Goal: Communication & Community: Participate in discussion

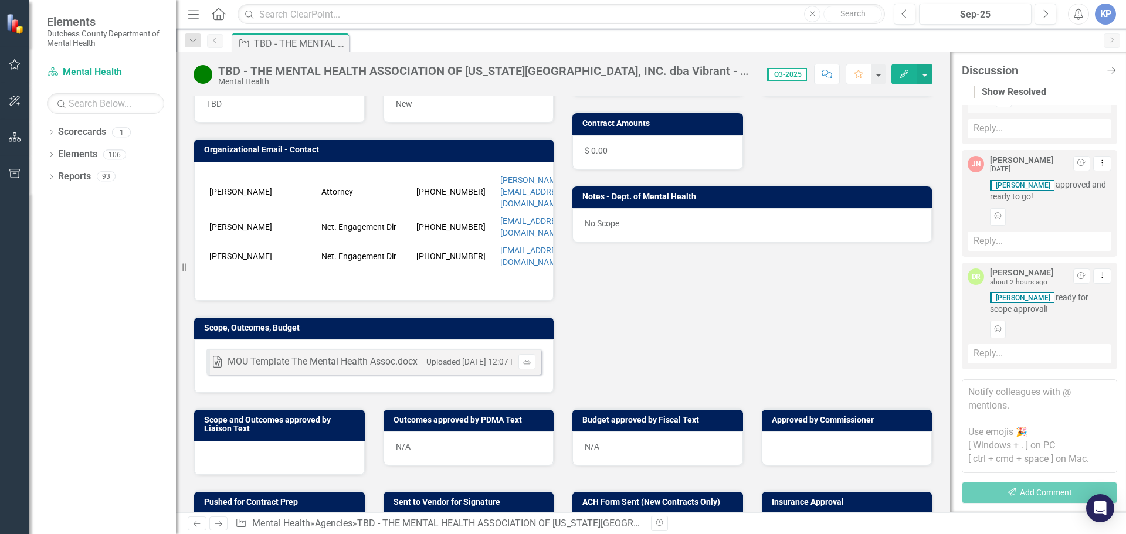
scroll to position [176, 0]
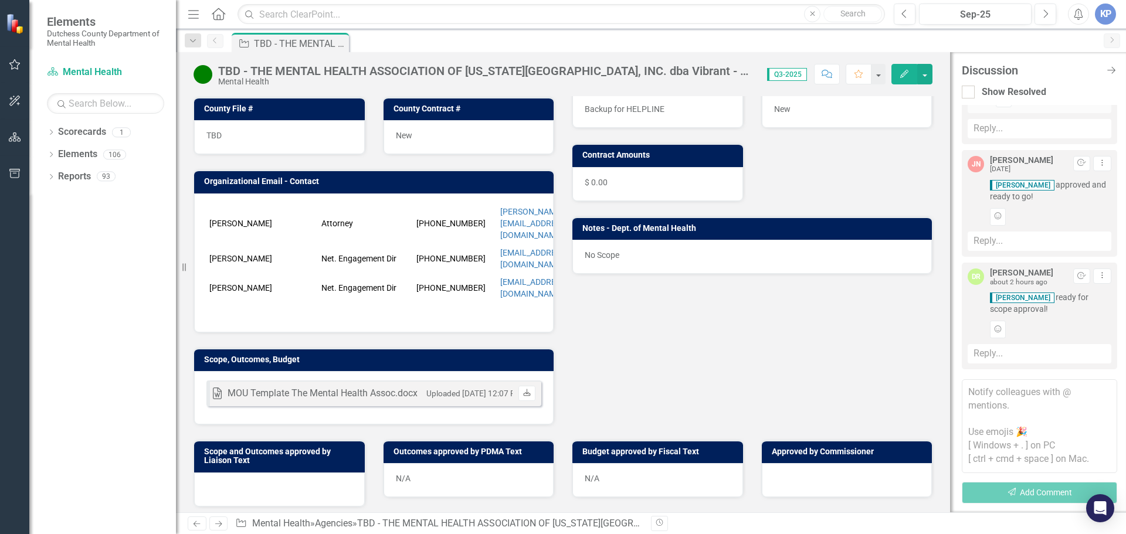
click at [523, 390] on icon "Download" at bounding box center [527, 393] width 9 height 7
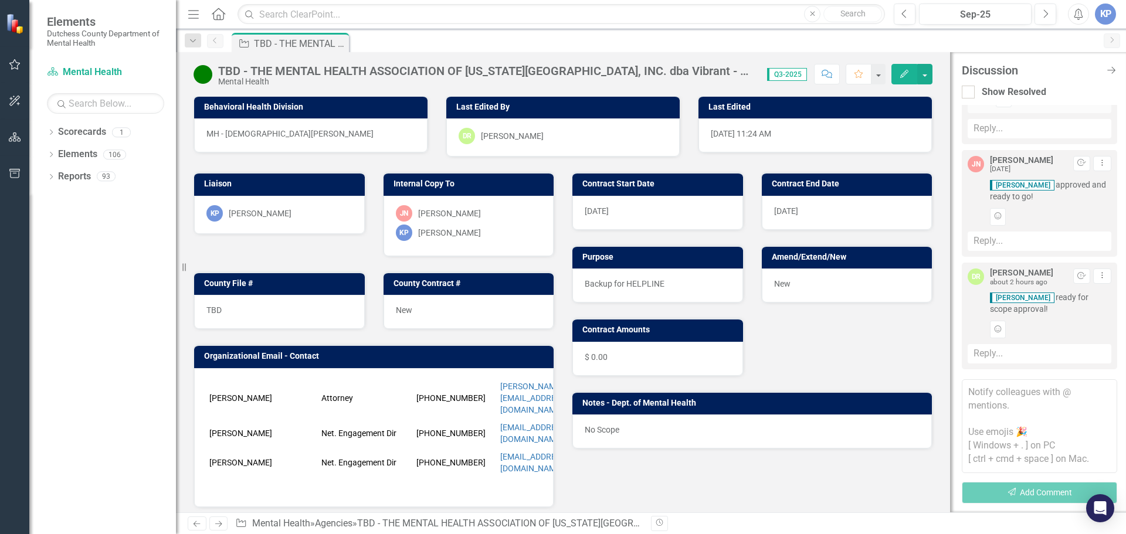
scroll to position [0, 0]
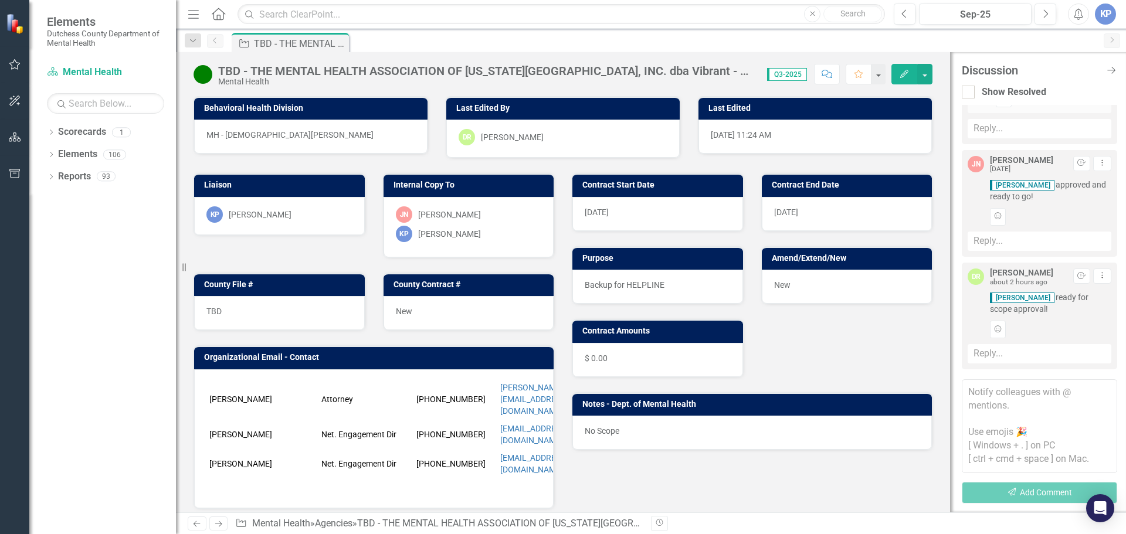
click at [218, 17] on icon "Home" at bounding box center [218, 14] width 15 height 12
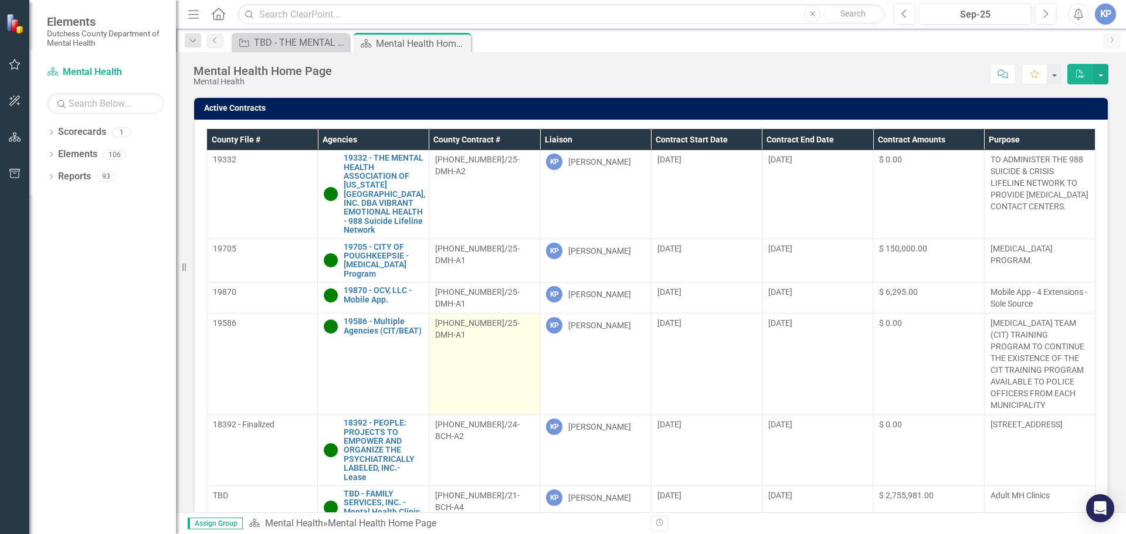
scroll to position [293, 0]
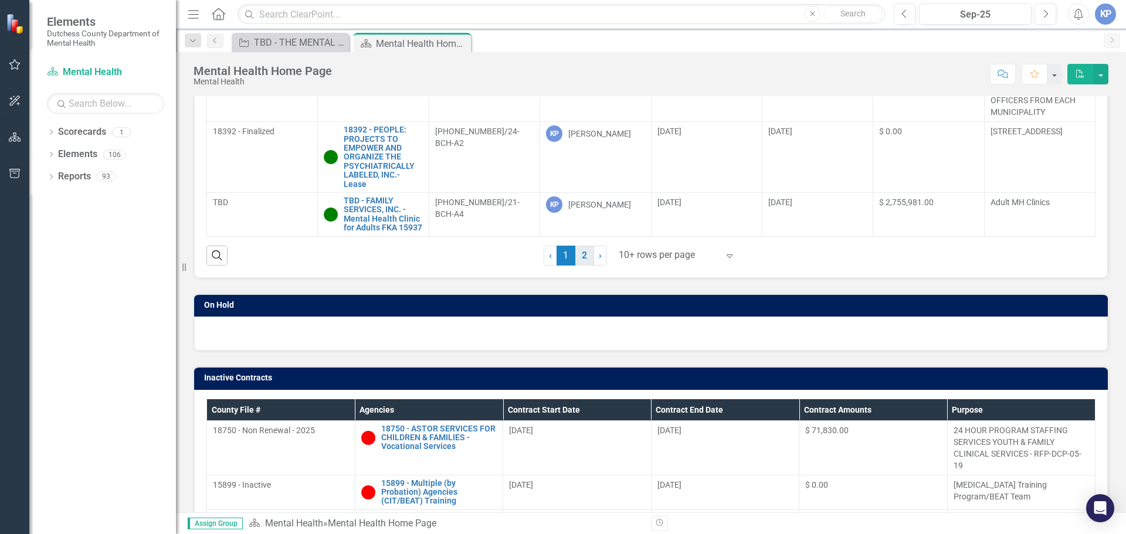
click at [582, 255] on link "2" at bounding box center [584, 256] width 19 height 20
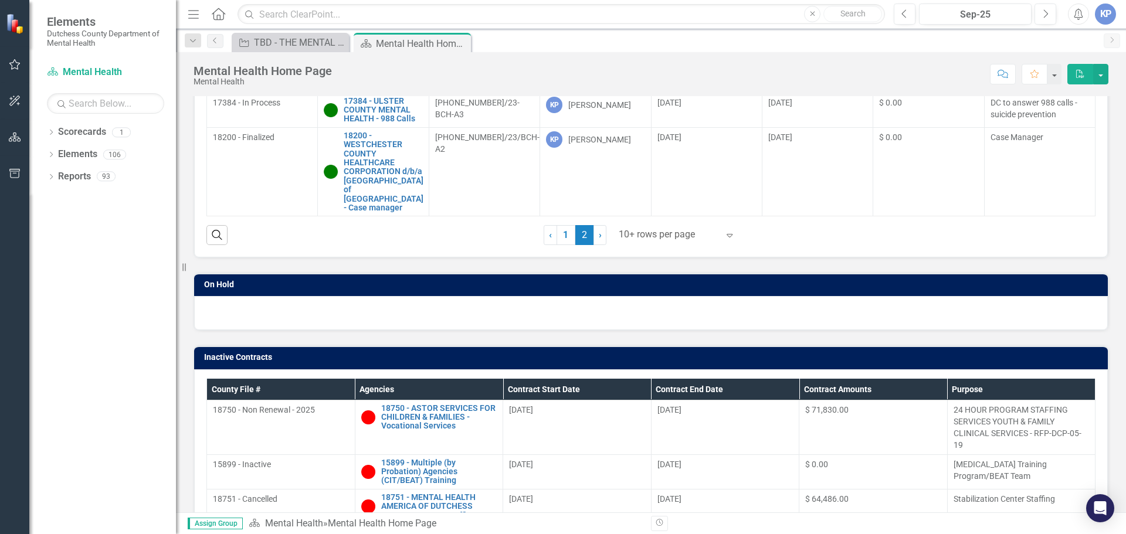
scroll to position [203, 0]
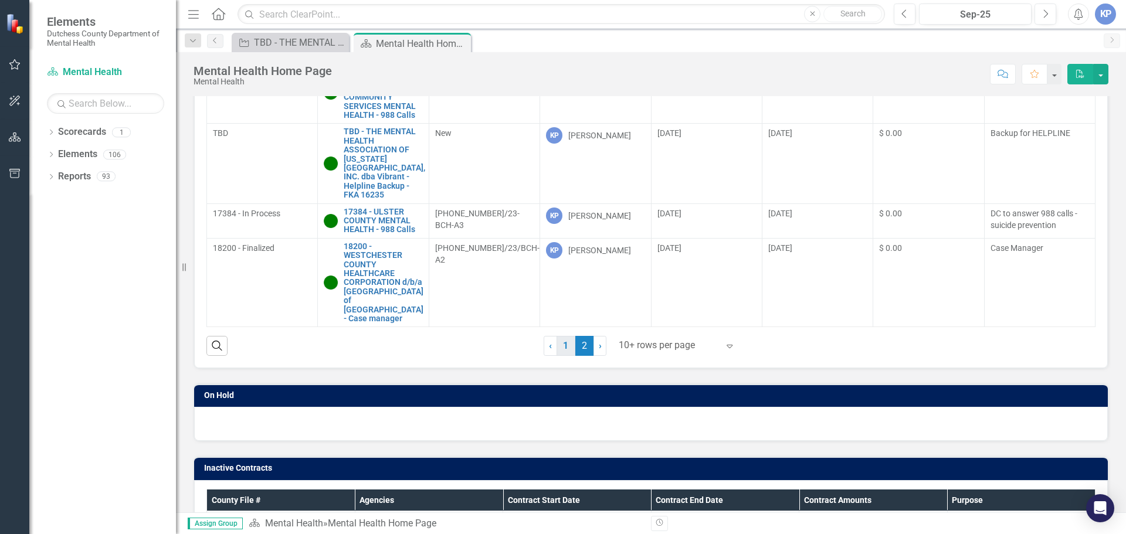
click at [562, 346] on link "1" at bounding box center [566, 346] width 19 height 20
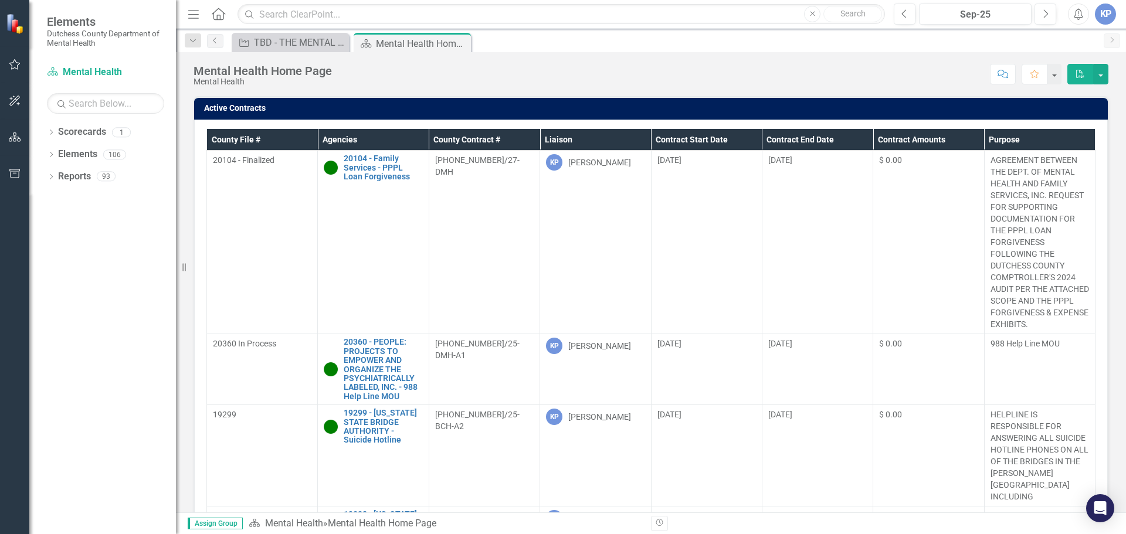
scroll to position [293, 0]
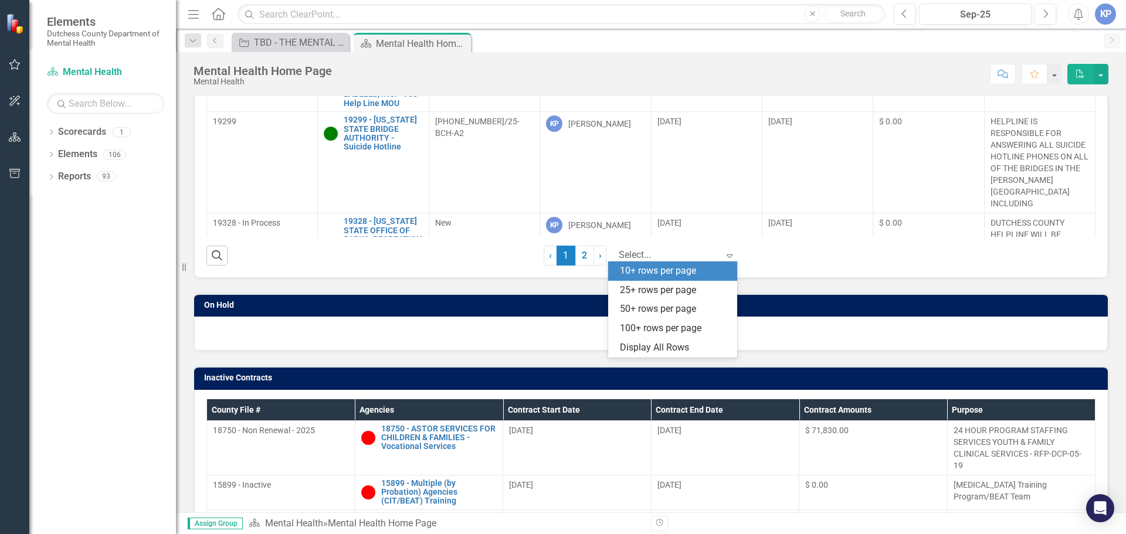
click at [724, 255] on icon "Expand" at bounding box center [730, 255] width 12 height 9
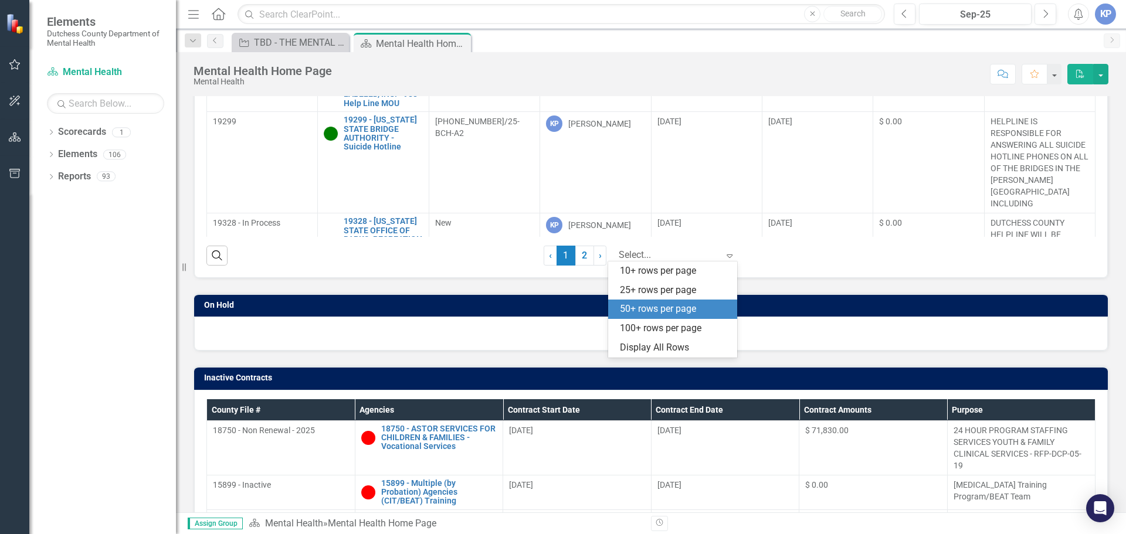
click at [688, 312] on div "50+ rows per page" at bounding box center [675, 309] width 110 height 13
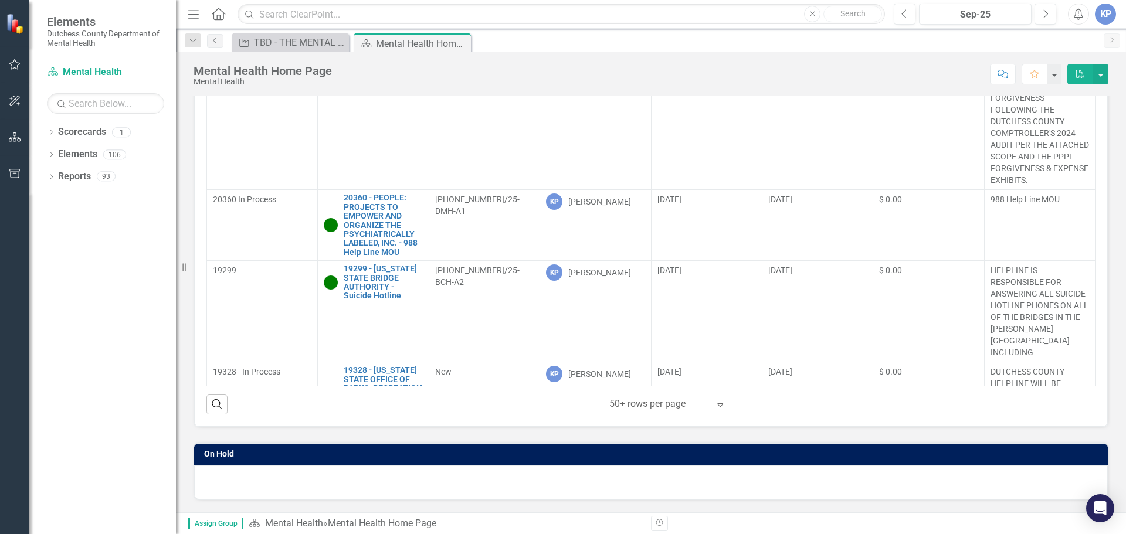
scroll to position [0, 0]
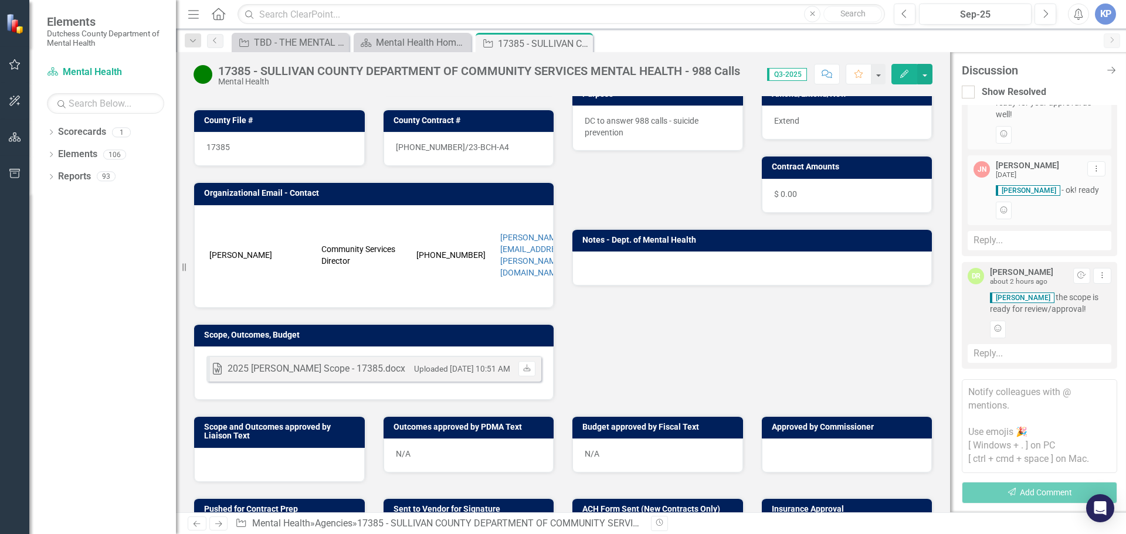
scroll to position [176, 0]
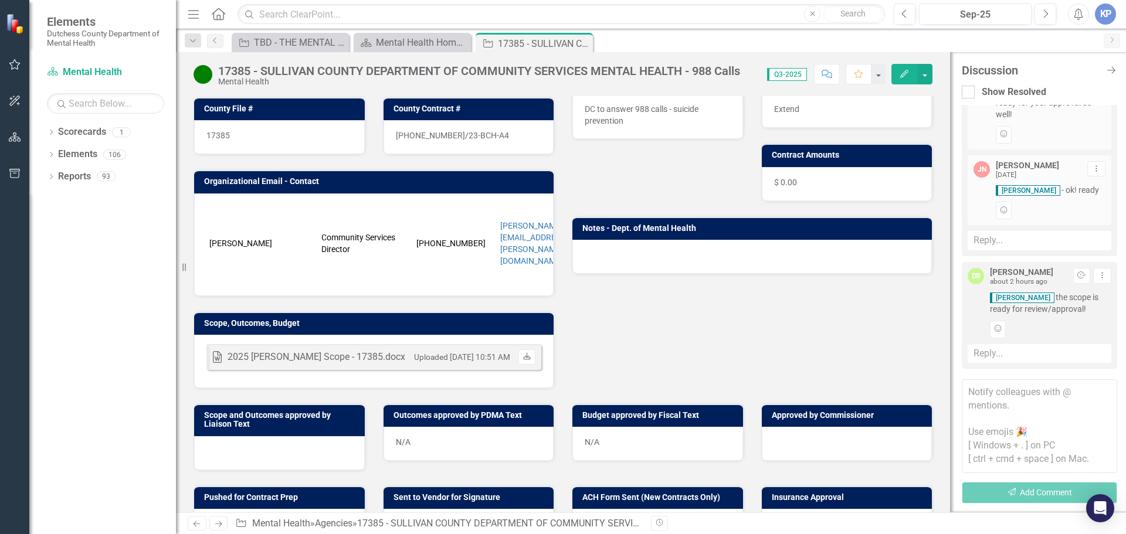
click at [527, 355] on link "Download" at bounding box center [526, 357] width 17 height 15
click at [239, 423] on h3 "Scope and Outcomes approved by Liaison Text" at bounding box center [281, 420] width 155 height 18
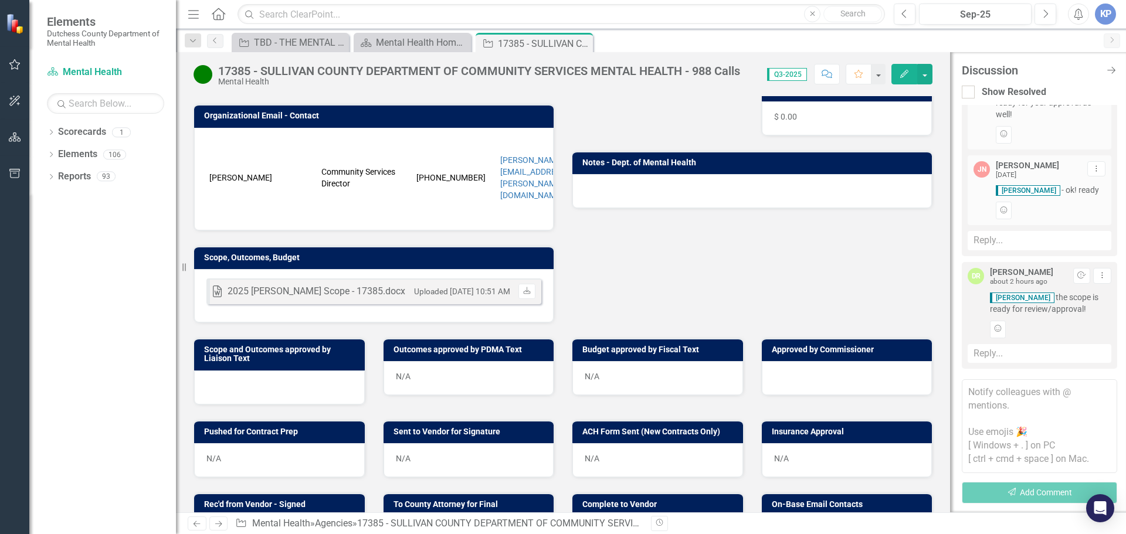
scroll to position [352, 0]
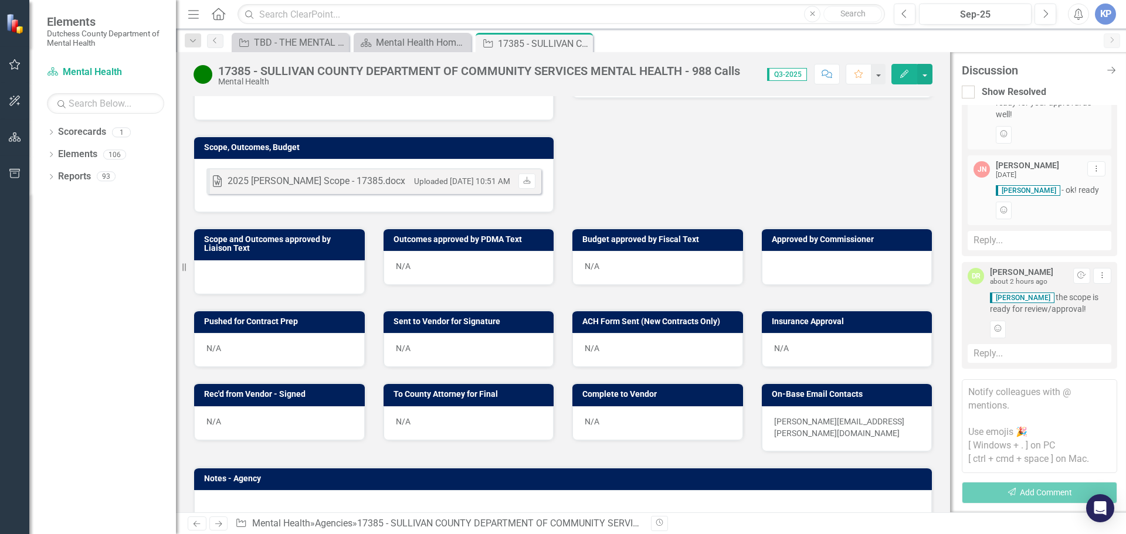
click at [222, 242] on h3 "Scope and Outcomes approved by Liaison Text" at bounding box center [281, 244] width 155 height 18
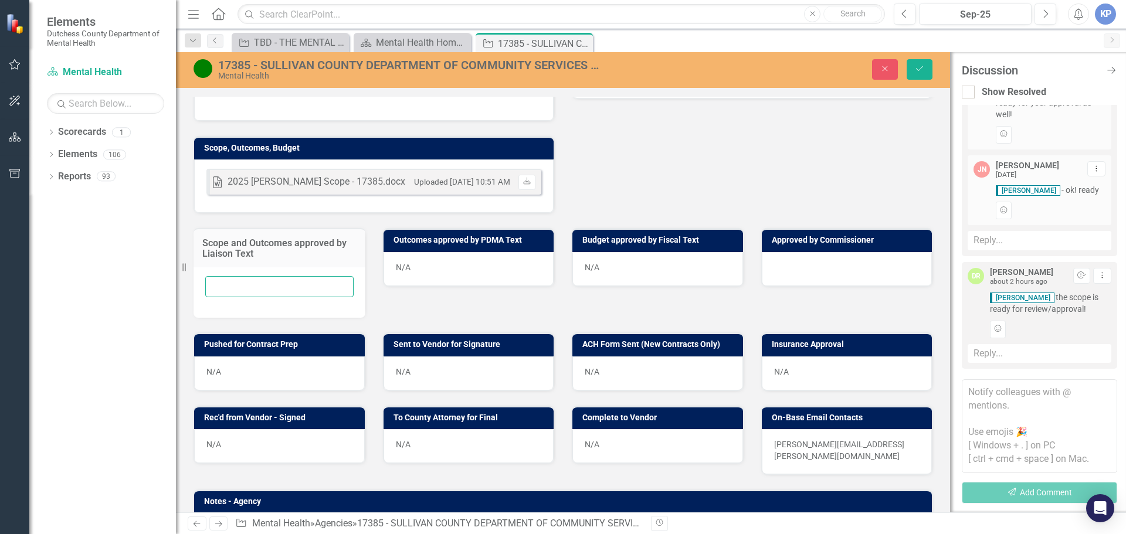
click at [242, 277] on input "text" at bounding box center [279, 287] width 148 height 22
type input "Scope Approved [DATE]"
click at [925, 72] on button "Save" at bounding box center [920, 69] width 26 height 21
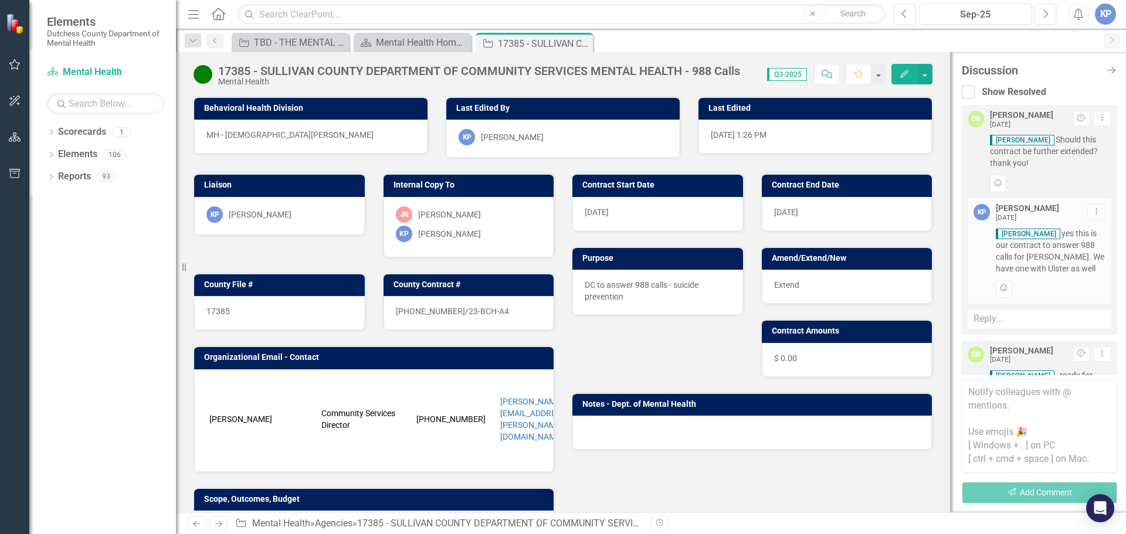
click at [1018, 315] on div "Reply..." at bounding box center [1040, 319] width 144 height 19
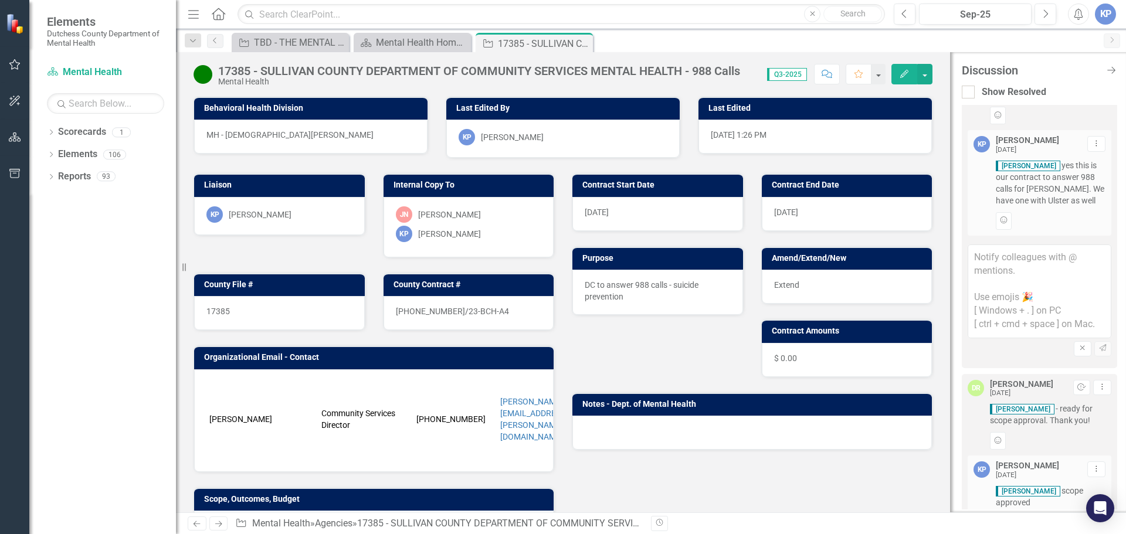
scroll to position [73, 0]
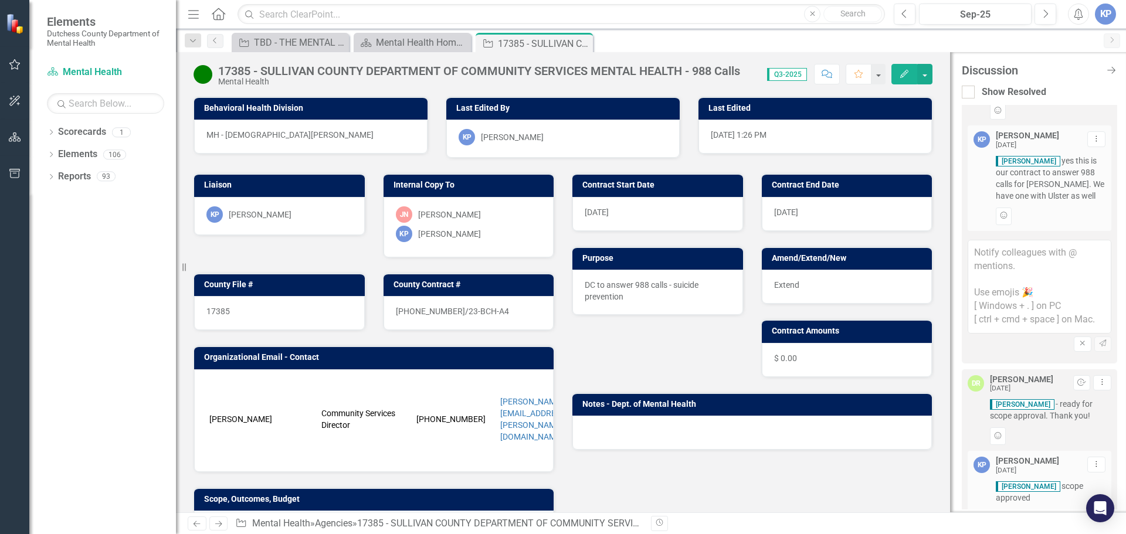
click at [990, 256] on textarea at bounding box center [1040, 287] width 144 height 94
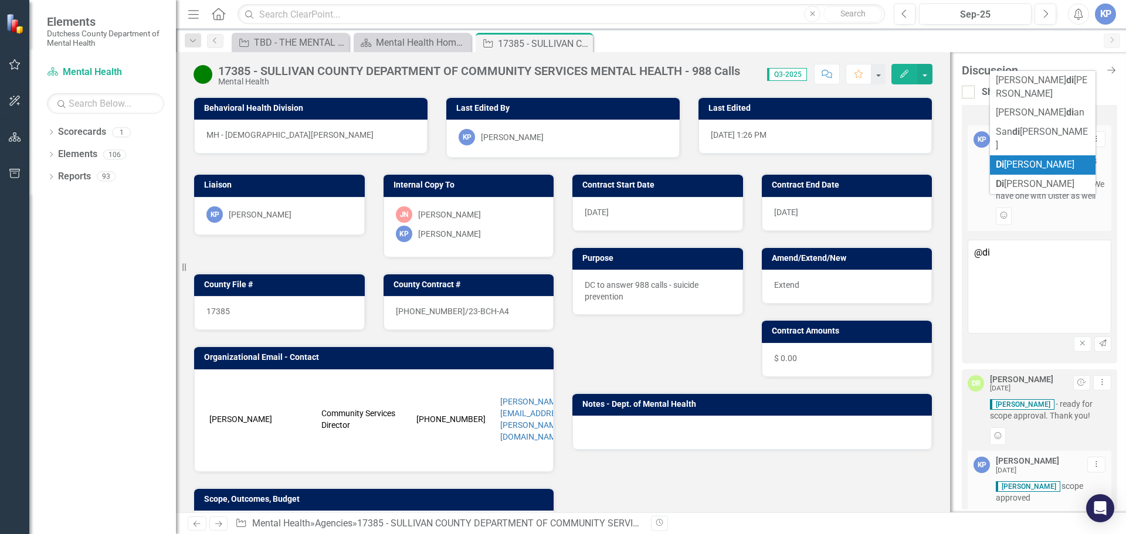
click at [1021, 155] on li "[PERSON_NAME]" at bounding box center [1043, 164] width 106 height 19
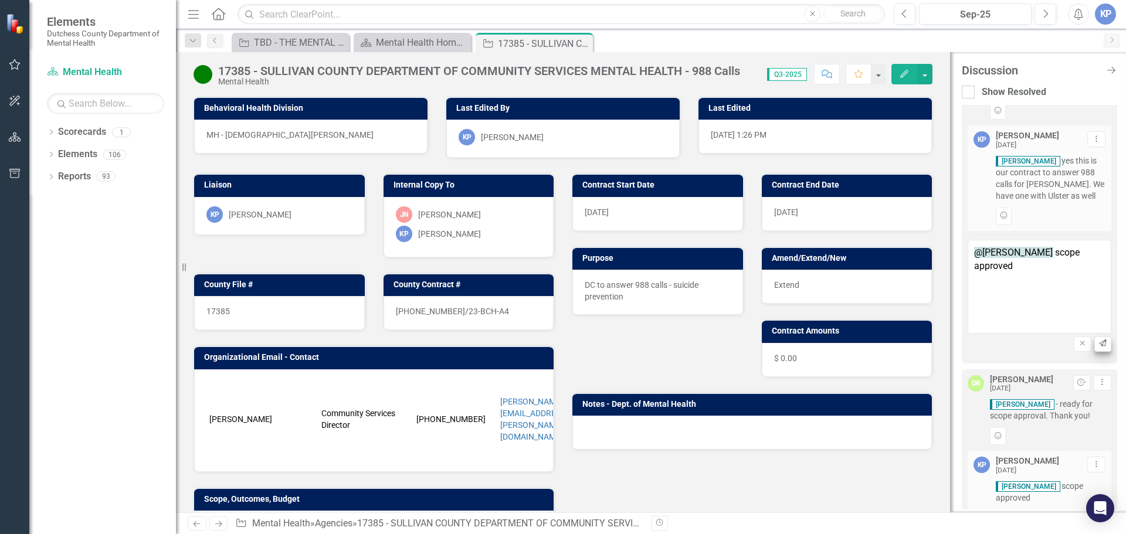
type textarea "@[PERSON_NAME] scope approved"
click at [1098, 343] on icon "Send" at bounding box center [1102, 343] width 9 height 7
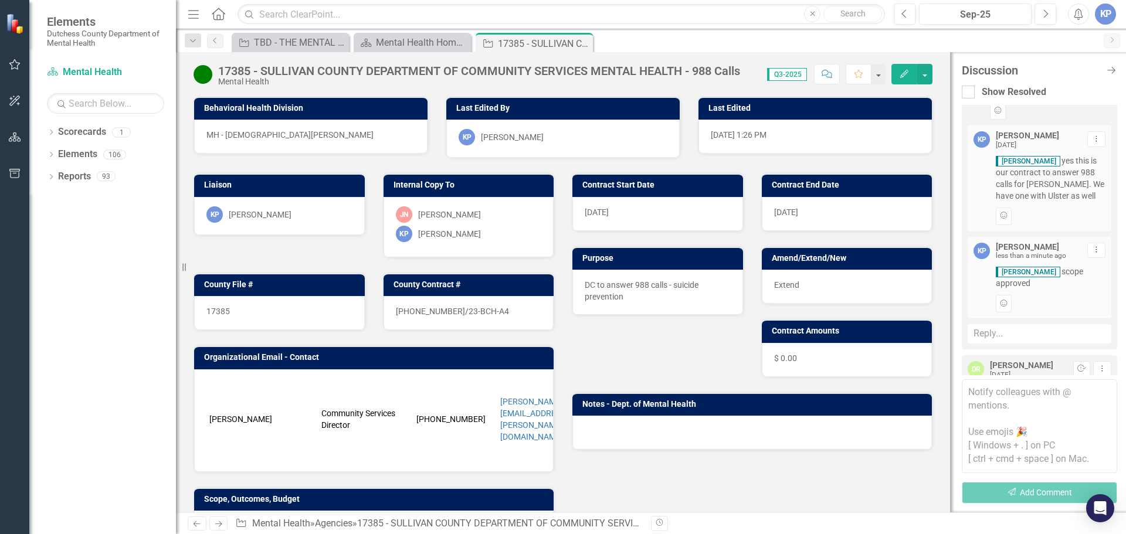
scroll to position [541, 0]
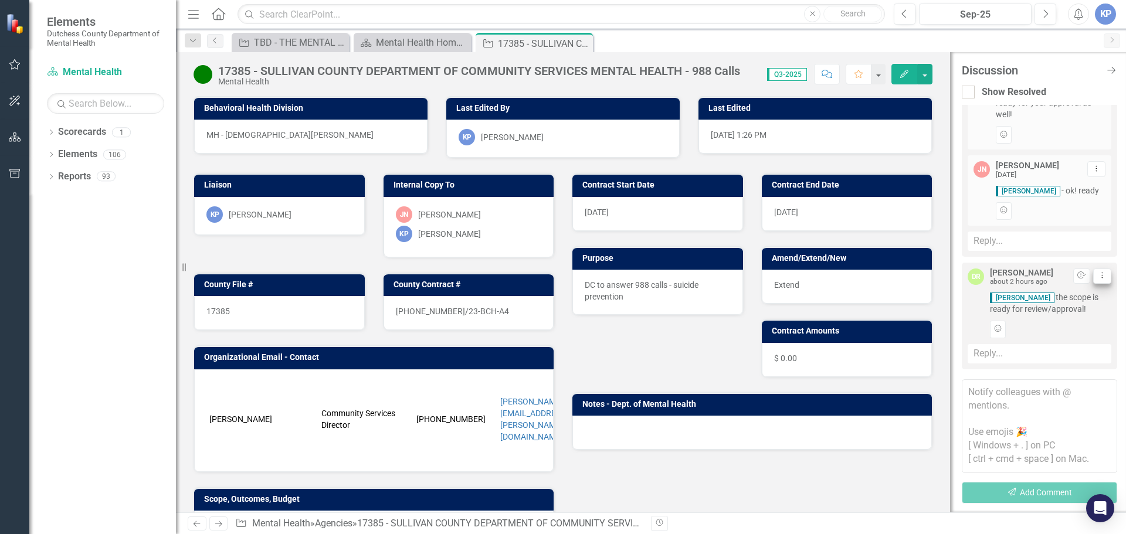
click at [1097, 277] on icon "Dropdown Menu" at bounding box center [1102, 276] width 10 height 8
click at [986, 352] on div "Reply..." at bounding box center [1040, 353] width 144 height 19
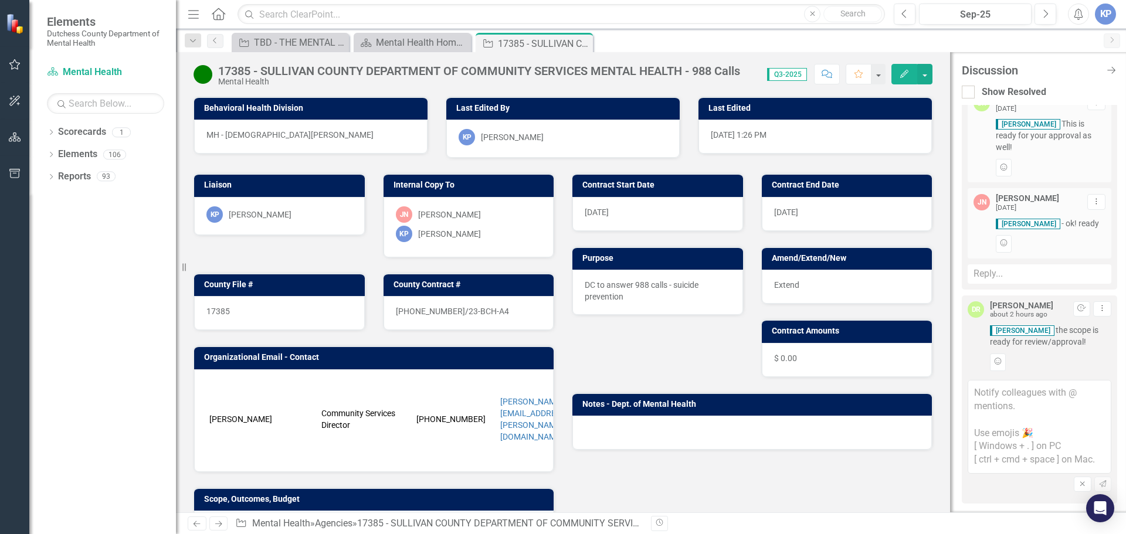
scroll to position [508, 0]
click at [1007, 399] on textarea at bounding box center [1040, 427] width 144 height 94
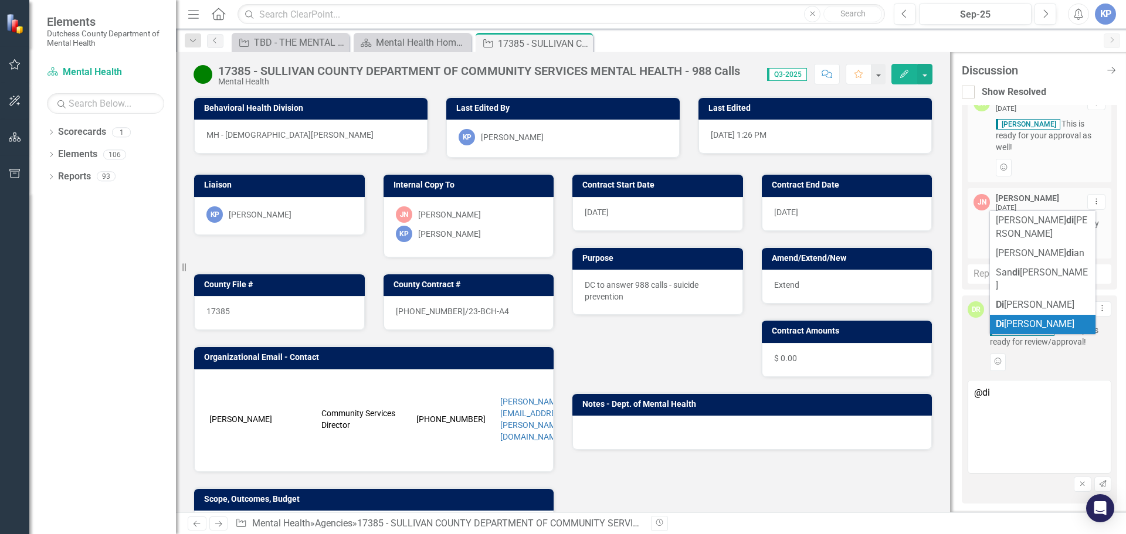
click at [1023, 318] on span "Di [PERSON_NAME]" at bounding box center [1035, 323] width 79 height 11
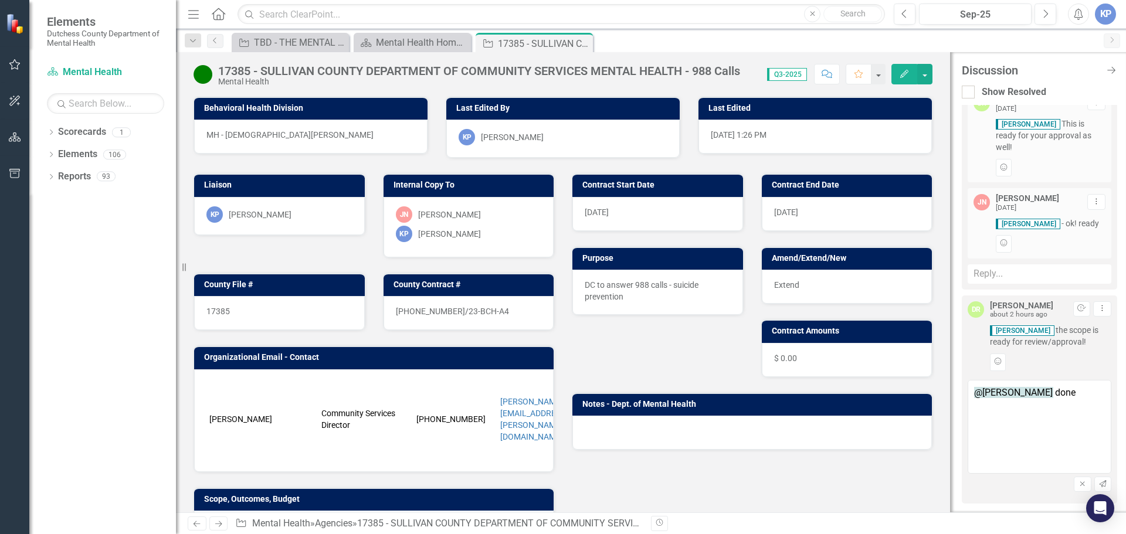
drag, startPoint x: 1075, startPoint y: 390, endPoint x: 1052, endPoint y: 399, distance: 24.5
click at [1052, 399] on textarea "@[PERSON_NAME] done" at bounding box center [1040, 427] width 144 height 94
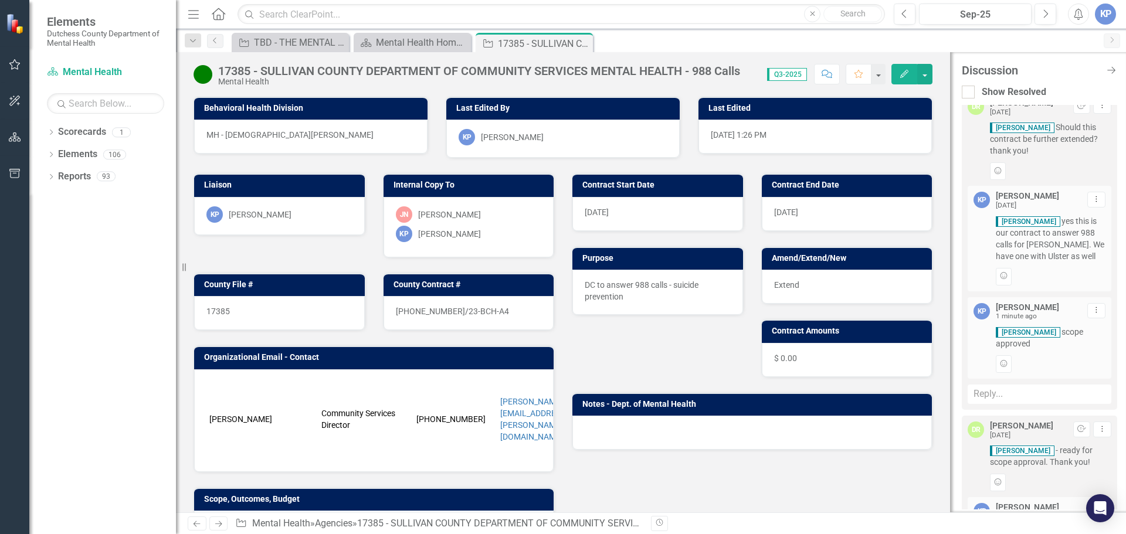
scroll to position [0, 0]
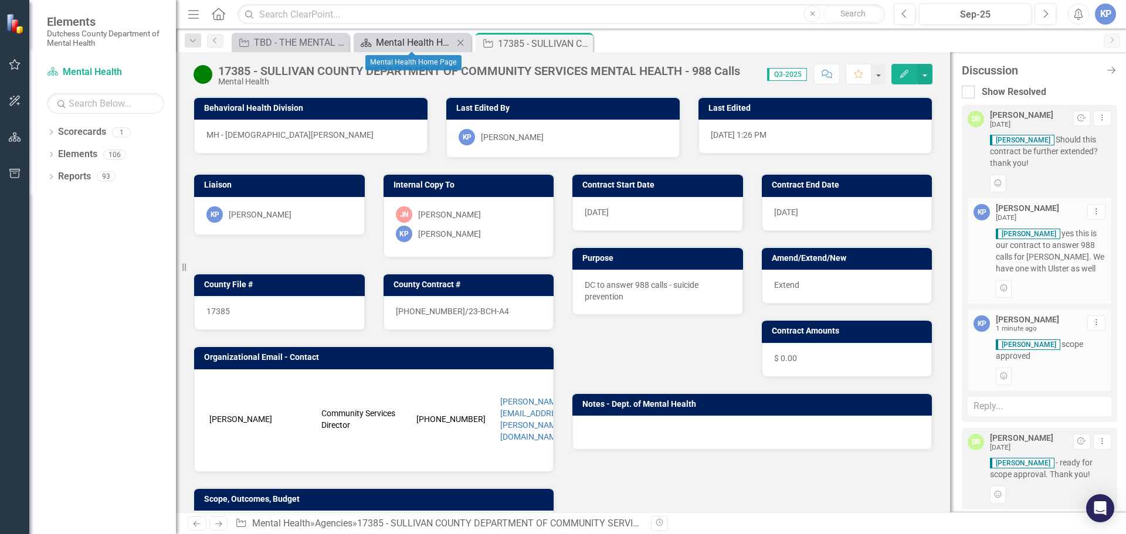
type textarea "@[PERSON_NAME] done"
click at [393, 39] on div "Mental Health Home Page" at bounding box center [414, 42] width 77 height 15
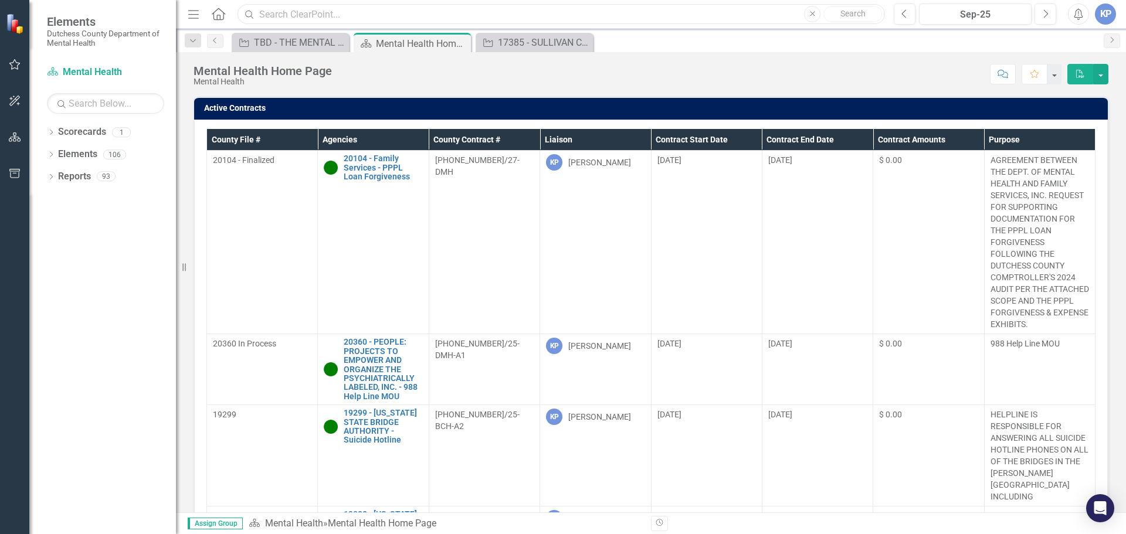
click at [321, 18] on input "text" at bounding box center [561, 14] width 647 height 21
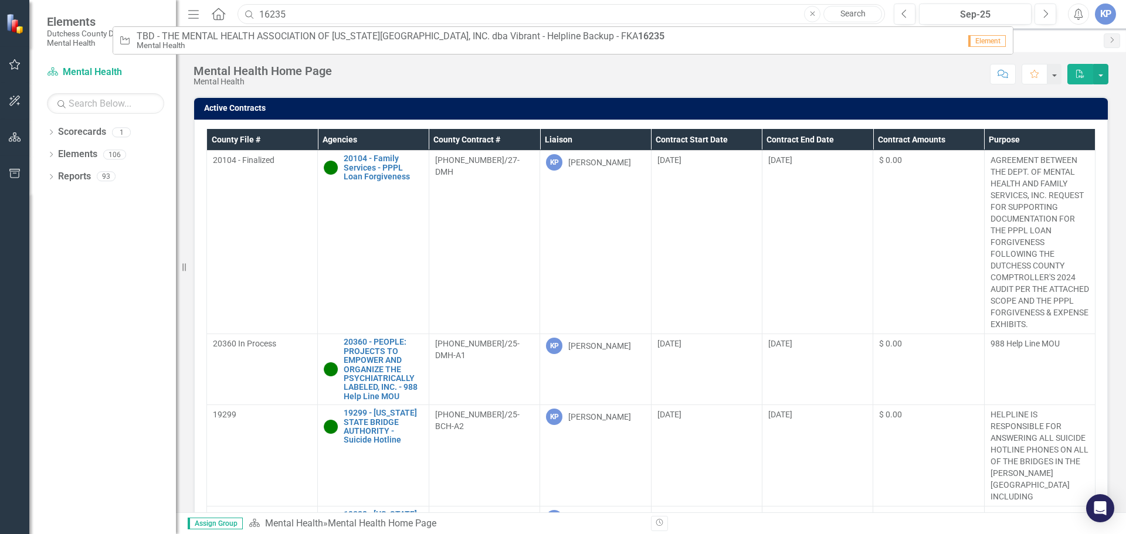
type input "16235"
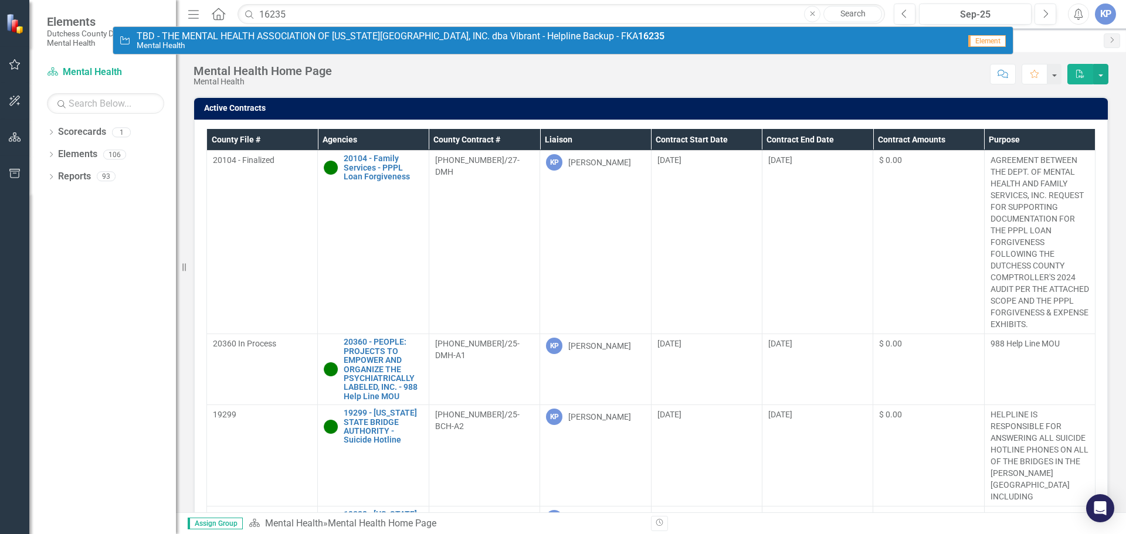
click at [331, 39] on span "TBD - THE MENTAL HEALTH ASSOCIATION OF [US_STATE][GEOGRAPHIC_DATA], INC. dba Vi…" at bounding box center [401, 36] width 528 height 11
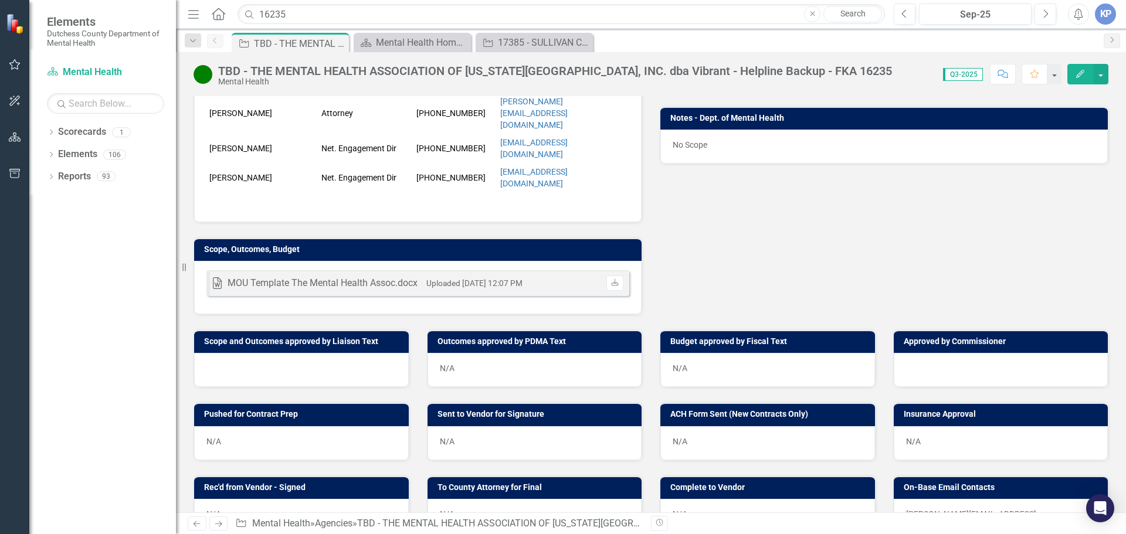
scroll to position [293, 0]
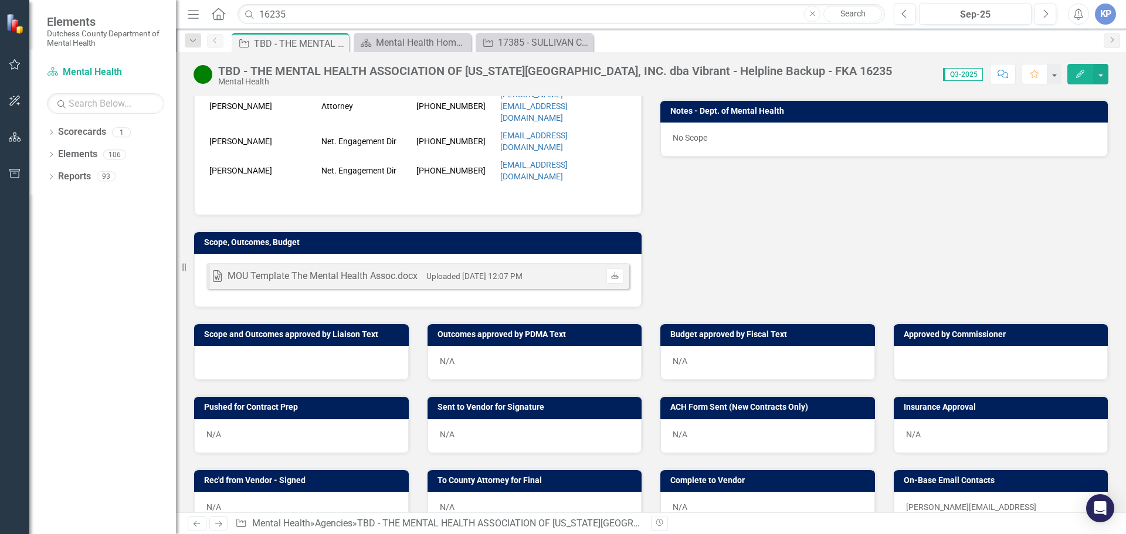
click at [611, 272] on icon at bounding box center [614, 275] width 7 height 7
